Goal: Information Seeking & Learning: Learn about a topic

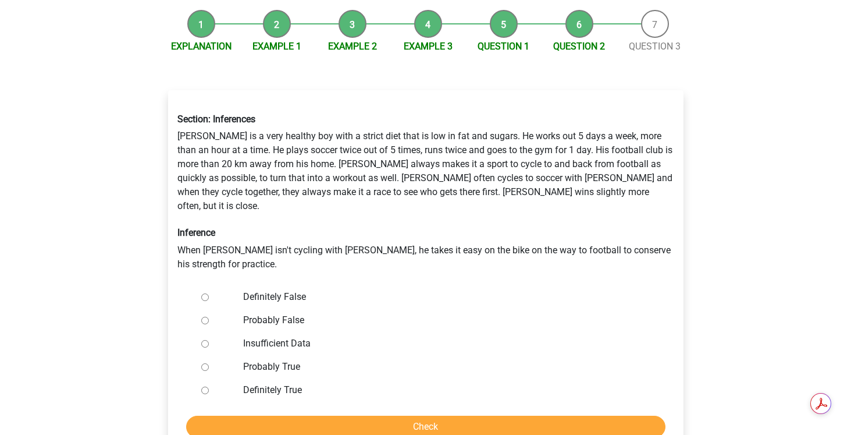
scroll to position [111, 0]
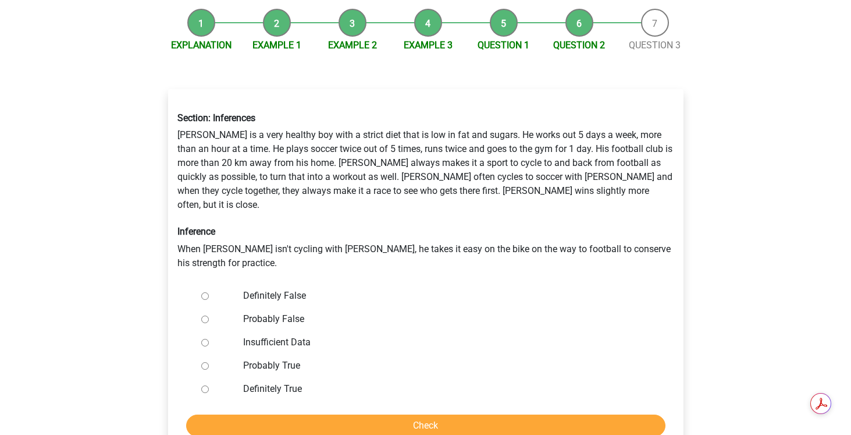
click at [204, 292] on input "Definitely False" at bounding box center [205, 296] width 8 height 8
radio input "true"
click at [384, 414] on input "Check" at bounding box center [426, 425] width 480 height 22
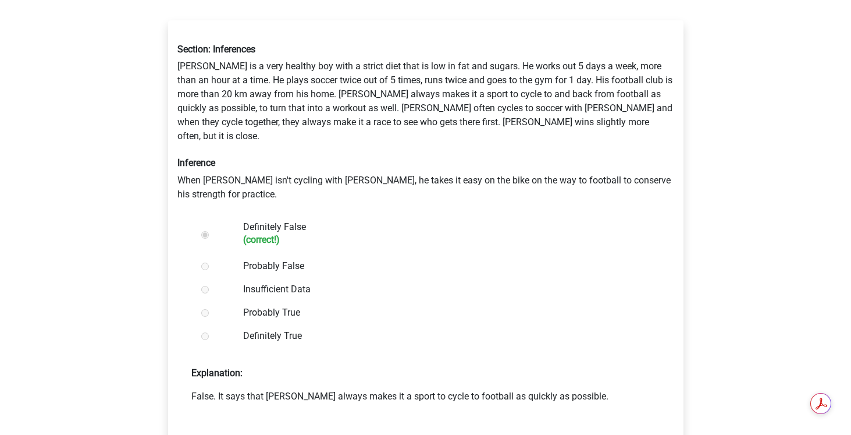
scroll to position [214, 0]
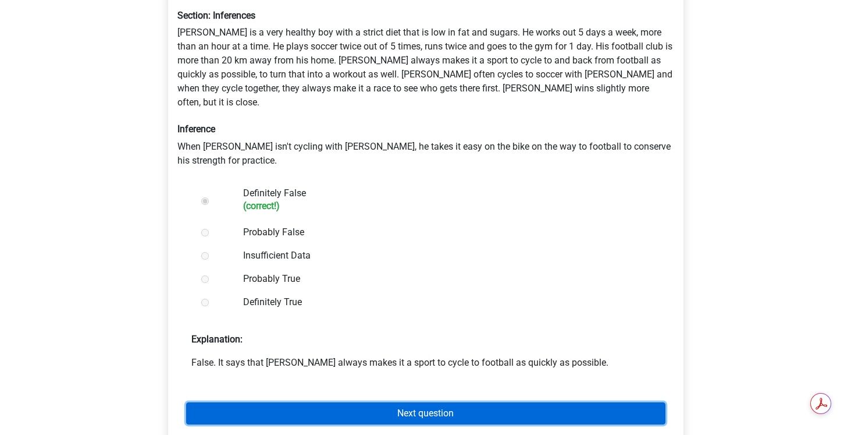
click at [380, 402] on link "Next question" at bounding box center [426, 413] width 480 height 22
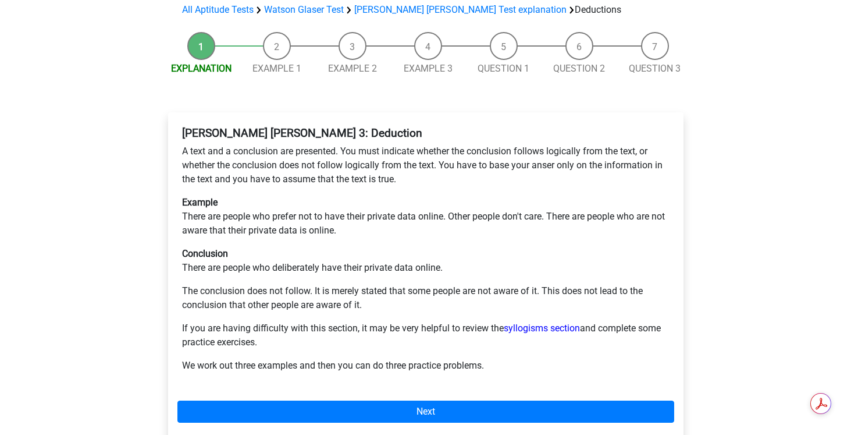
scroll to position [112, 0]
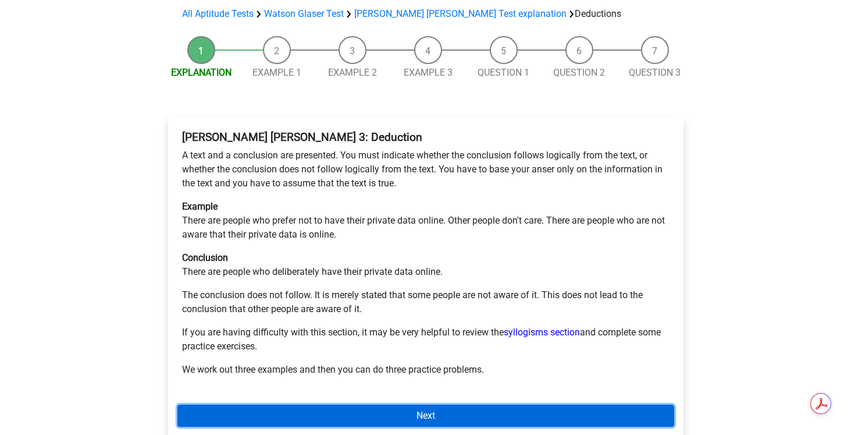
click at [279, 404] on link "Next" at bounding box center [426, 415] width 497 height 22
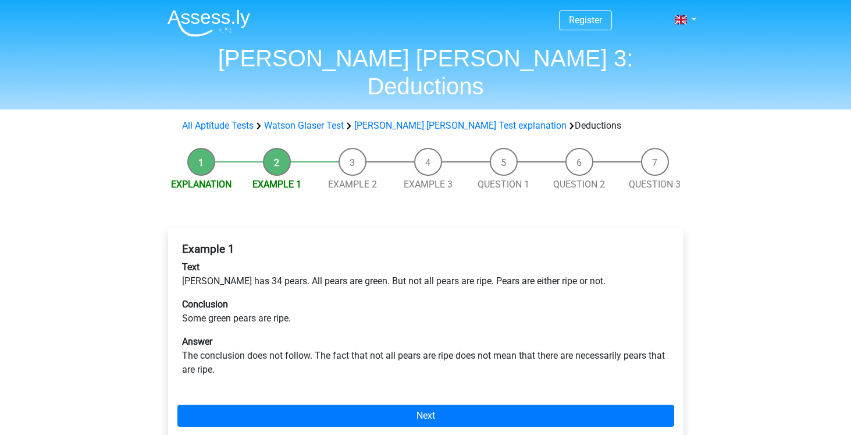
click at [127, 286] on div "Register Nederlands English" at bounding box center [425, 393] width 851 height 786
